Goal: Book appointment/travel/reservation

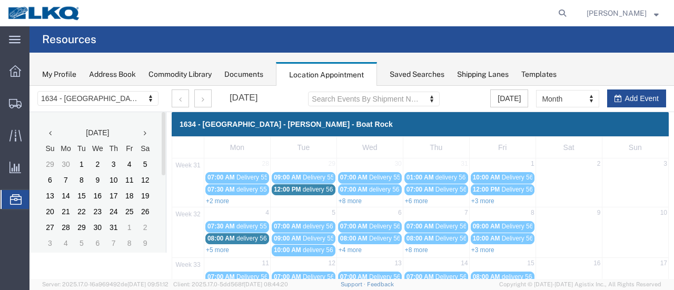
scroll to position [158, 0]
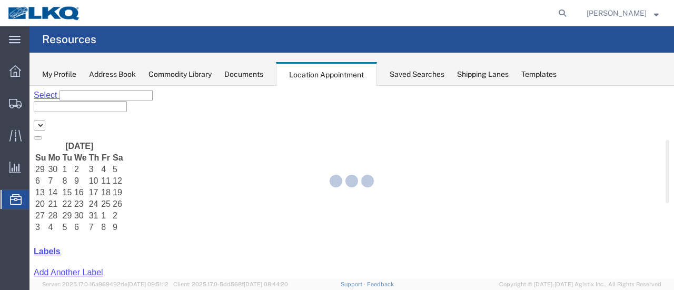
select select "28712"
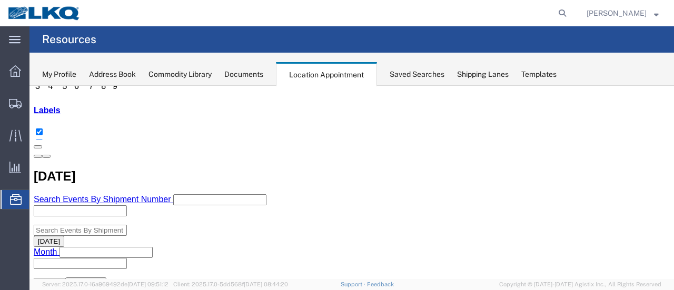
scroll to position [158, 0]
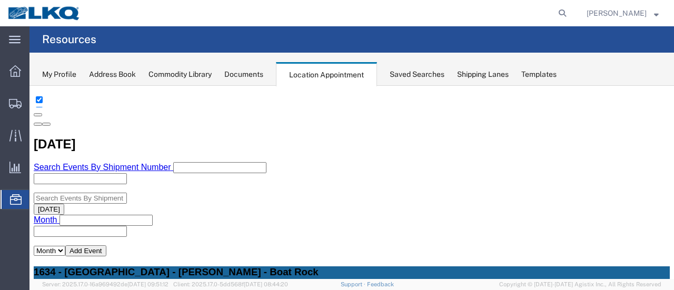
scroll to position [226, 0]
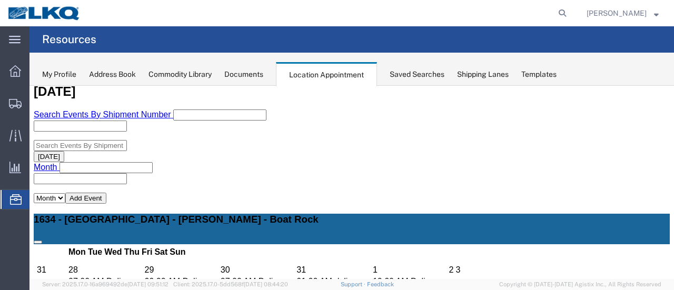
select select "1"
select select
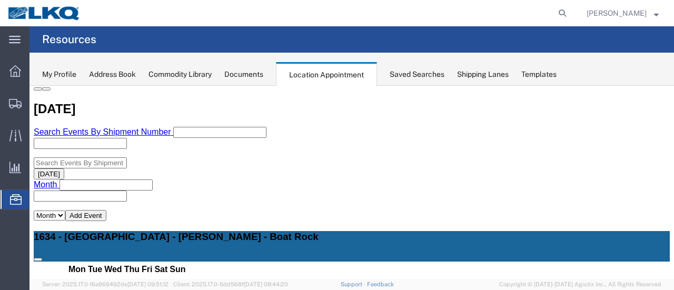
scroll to position [272, 0]
